Goal: Find specific page/section

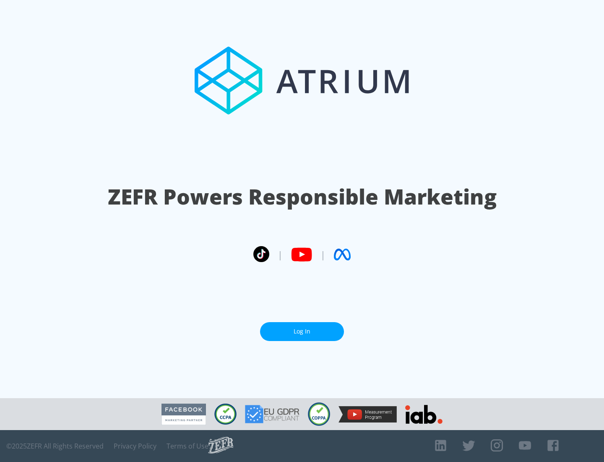
click at [302, 331] on link "Log In" at bounding box center [302, 331] width 84 height 19
